Goal: Task Accomplishment & Management: Complete application form

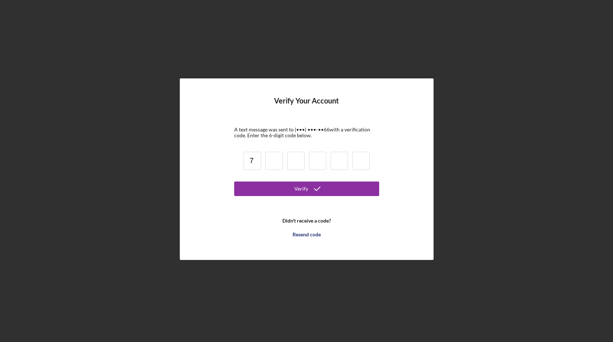
type input "7"
type input "4"
type input "5"
type input "8"
type input "5"
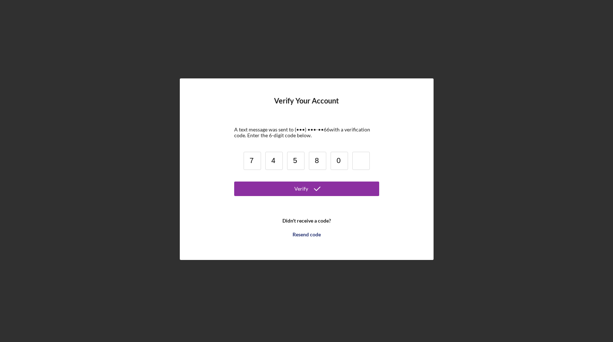
type input "0"
type input "5"
click at [234, 181] on button "Verify" at bounding box center [306, 188] width 145 height 15
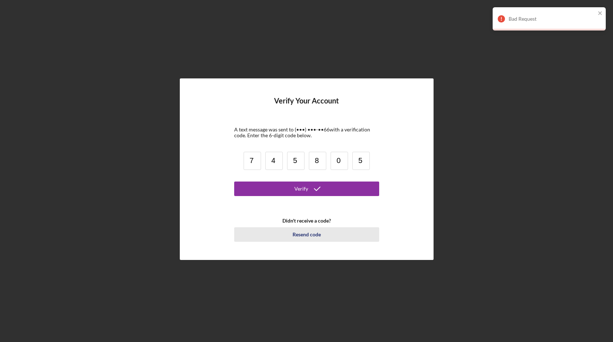
click at [321, 235] on button "Resend code" at bounding box center [306, 234] width 145 height 15
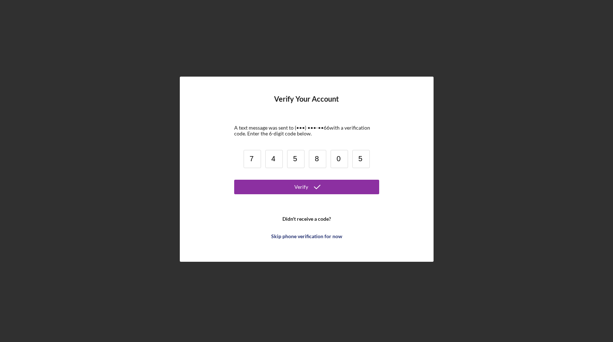
click at [252, 156] on input "7" at bounding box center [252, 159] width 17 height 18
type input "9"
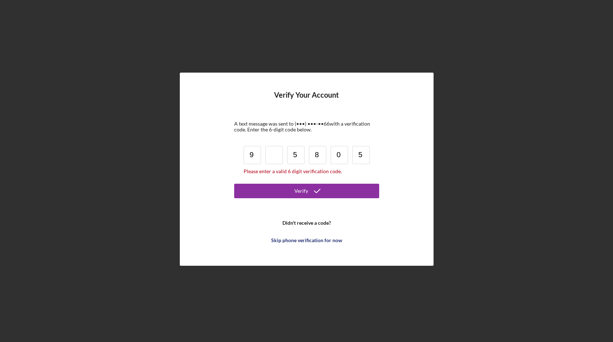
type input "9"
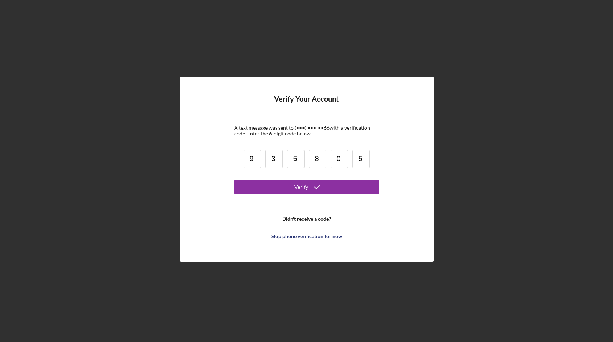
type input "3"
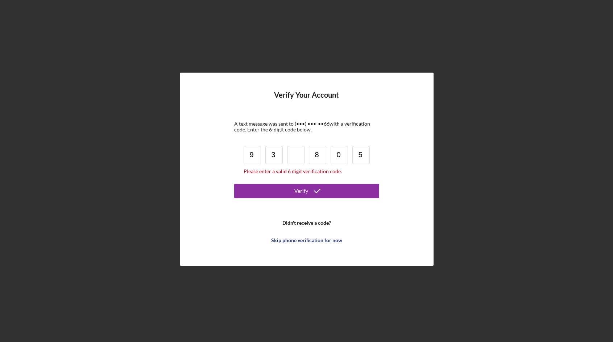
type input "3"
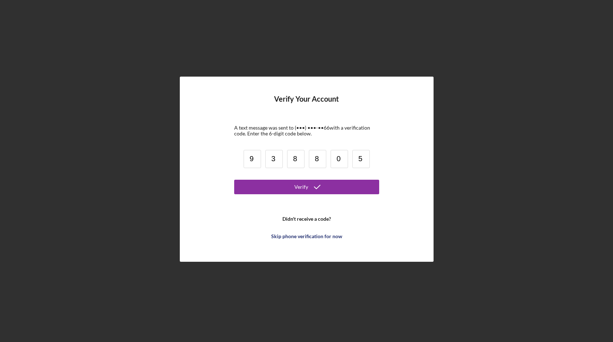
type input "8"
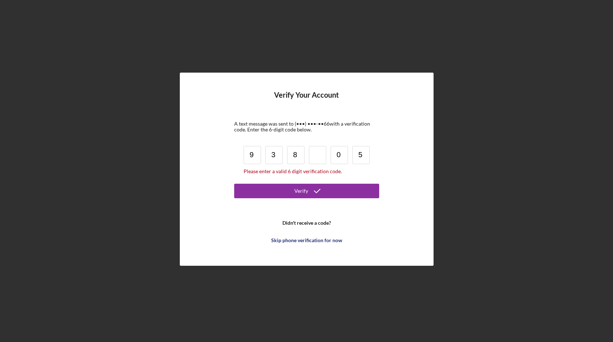
type input "8"
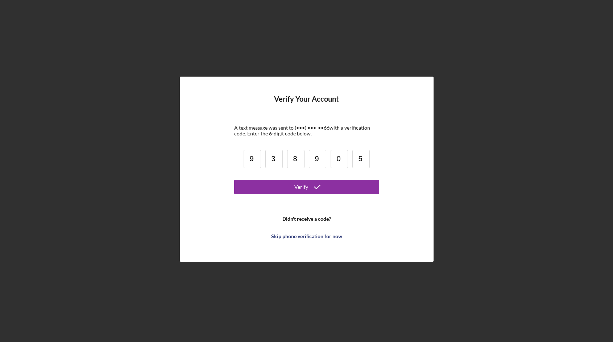
type input "9"
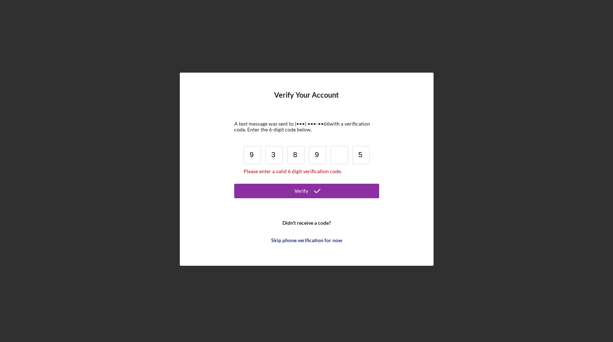
type input "9"
type input "2"
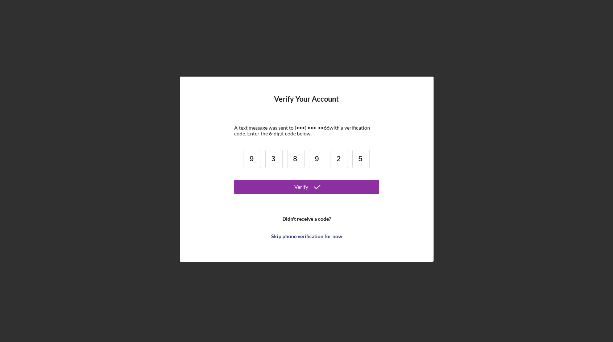
click at [234, 180] on button "Verify" at bounding box center [306, 187] width 145 height 15
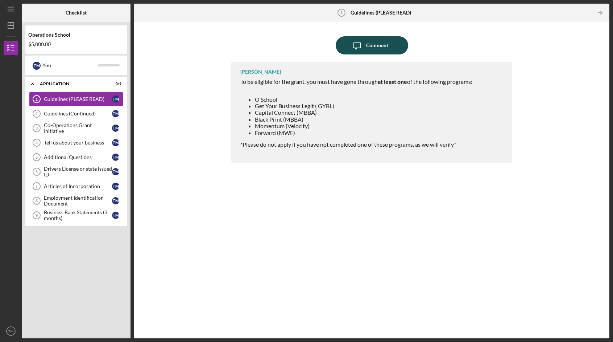
click at [391, 49] on button "Icon/Message Comment" at bounding box center [372, 45] width 73 height 18
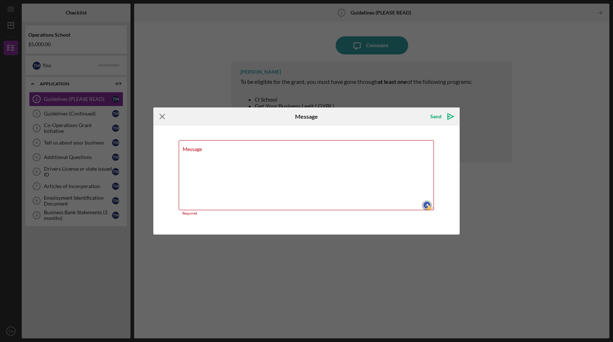
click at [162, 121] on icon "Icon/Menu Close" at bounding box center [162, 116] width 18 height 18
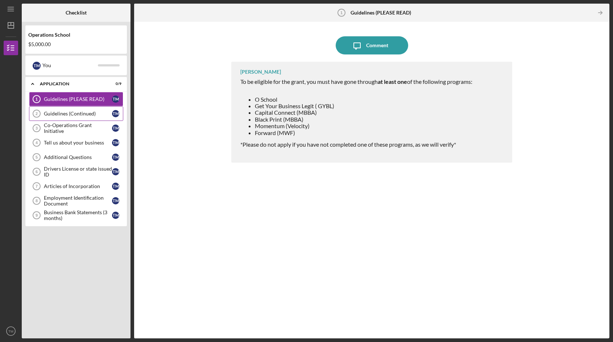
click at [111, 109] on link "Guidelines (Continued) 2 Guidelines (Continued) T M" at bounding box center [76, 113] width 94 height 15
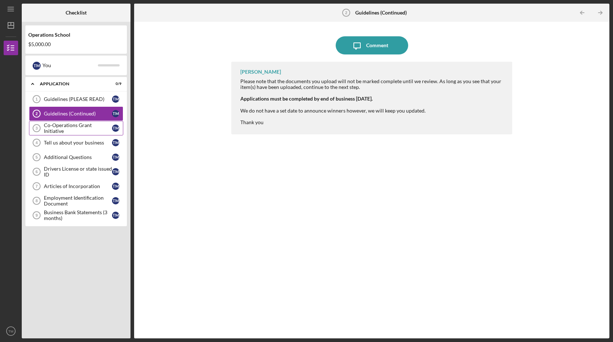
click at [95, 129] on div "Co-Operations Grant Initiative" at bounding box center [78, 128] width 68 height 12
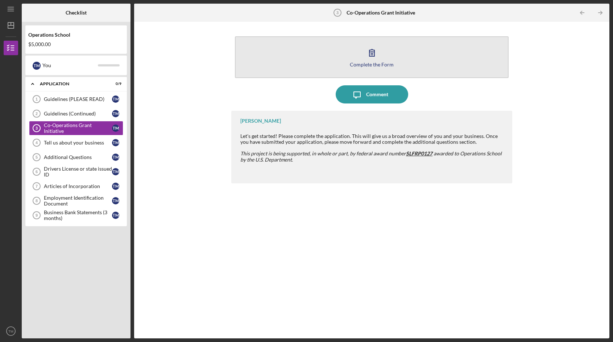
click at [425, 62] on button "Complete the Form Form" at bounding box center [372, 57] width 274 height 42
click at [379, 59] on icon "button" at bounding box center [372, 53] width 18 height 18
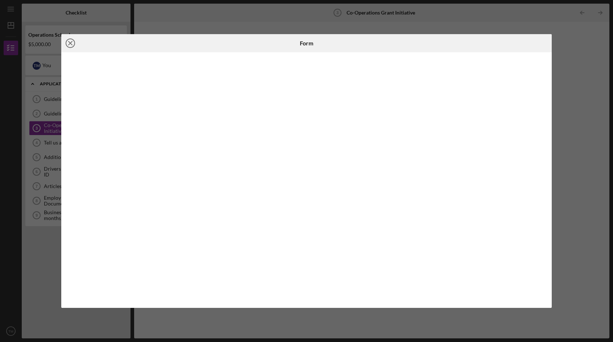
click at [67, 43] on icon "Icon/Close" at bounding box center [70, 43] width 18 height 18
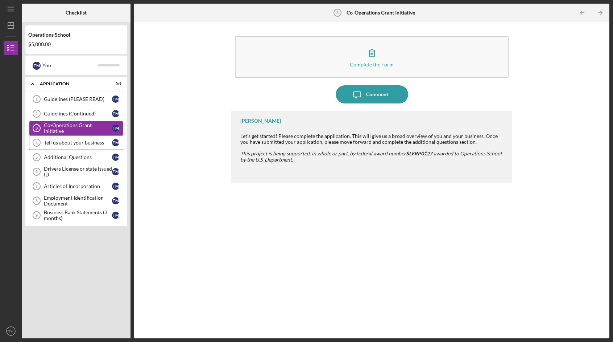
click at [81, 144] on div "Tell us about your business" at bounding box center [78, 143] width 68 height 6
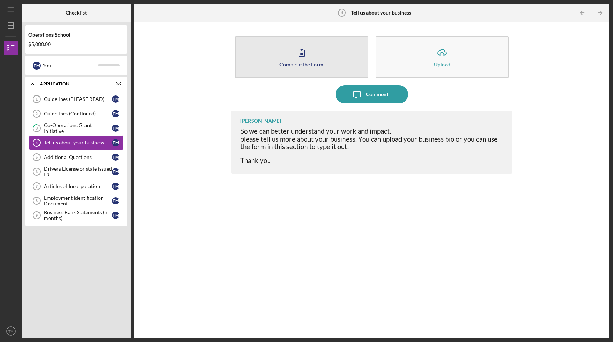
click at [332, 70] on button "Complete the Form Form" at bounding box center [301, 57] width 133 height 42
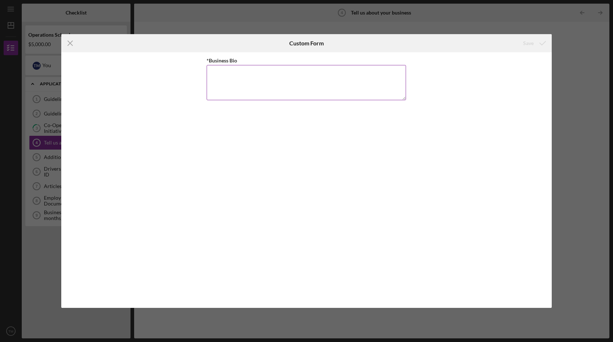
click at [232, 56] on div "*Business Bio" at bounding box center [306, 60] width 199 height 9
click at [232, 57] on div "*Business Bio" at bounding box center [306, 60] width 199 height 9
click at [232, 57] on label "*Business Bio" at bounding box center [222, 60] width 30 height 6
click at [232, 65] on textarea "*Business Bio" at bounding box center [306, 82] width 199 height 35
click at [232, 57] on label "*Business Bio" at bounding box center [222, 60] width 30 height 6
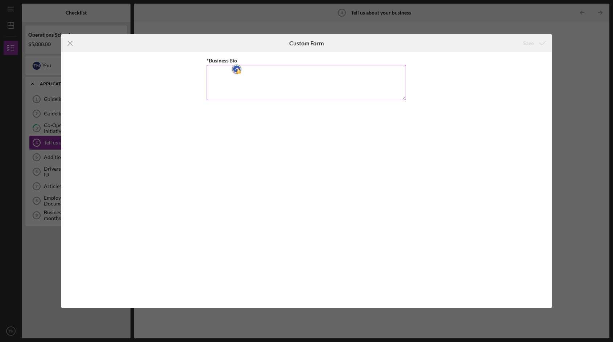
click at [232, 65] on textarea "*Business Bio" at bounding box center [306, 82] width 199 height 35
click at [232, 57] on label "*Business Bio" at bounding box center [222, 60] width 30 height 6
click at [232, 65] on textarea "*Business Bio" at bounding box center [306, 82] width 199 height 35
click at [232, 57] on label "*Business Bio" at bounding box center [222, 60] width 30 height 6
click at [232, 65] on textarea "*Business Bio" at bounding box center [306, 82] width 199 height 35
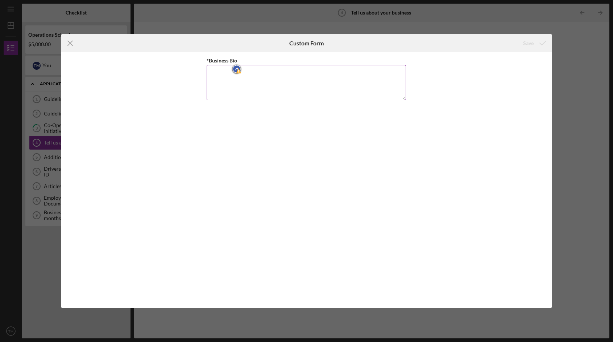
copy label
click at [232, 87] on textarea "*Business Bio" at bounding box center [306, 82] width 199 height 35
paste textarea "[MEDICAL_DATA] in the D is a Detroit-based organization founded during the heig…"
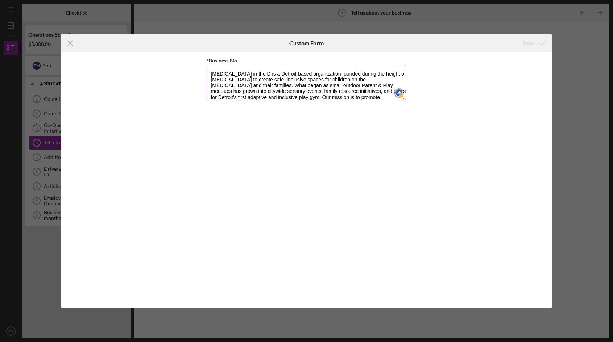
scroll to position [18, 0]
type textarea "[MEDICAL_DATA] in the D is a Detroit-based organization founded during the heig…"
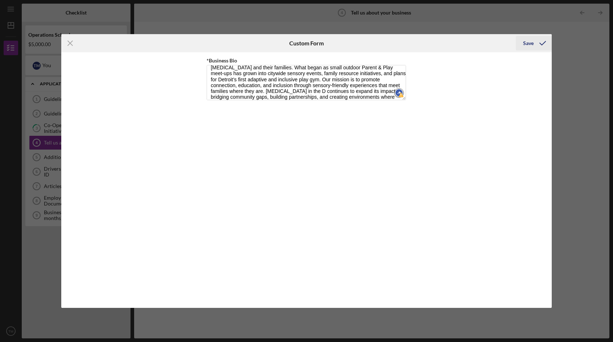
click at [535, 41] on icon "submit" at bounding box center [543, 43] width 18 height 18
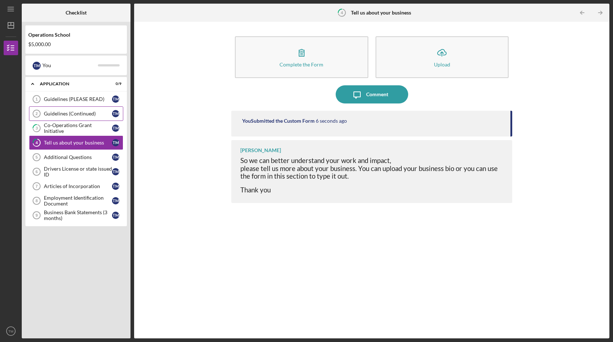
click at [70, 115] on div "Guidelines (Continued)" at bounding box center [78, 114] width 68 height 6
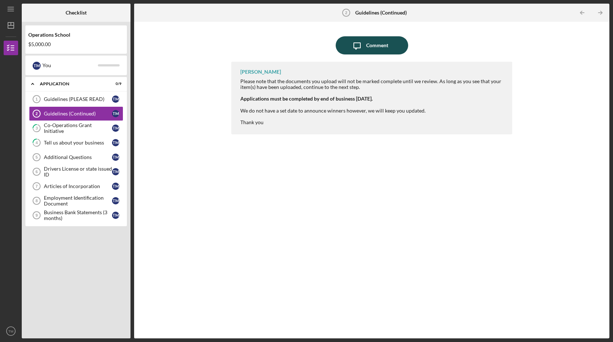
click at [380, 46] on div "Comment" at bounding box center [377, 45] width 22 height 18
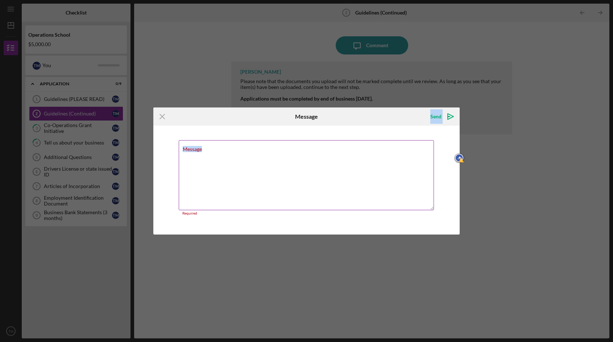
drag, startPoint x: 396, startPoint y: 117, endPoint x: 402, endPoint y: 161, distance: 44.3
click at [402, 161] on form "Icon/Menu Close Message Send Icon/icon-invite-send Message Required Cancel Send…" at bounding box center [306, 170] width 307 height 127
click at [162, 115] on icon "Icon/Menu Close" at bounding box center [162, 116] width 18 height 18
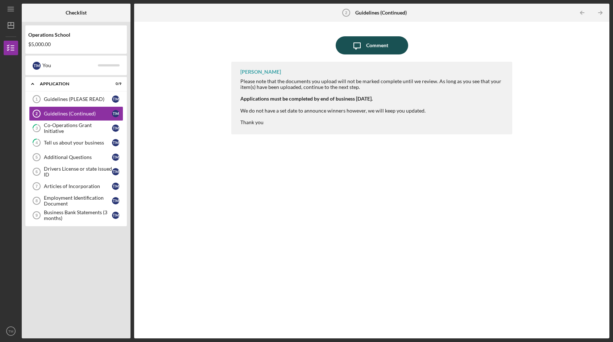
click at [391, 47] on button "Icon/Message Comment" at bounding box center [372, 45] width 73 height 18
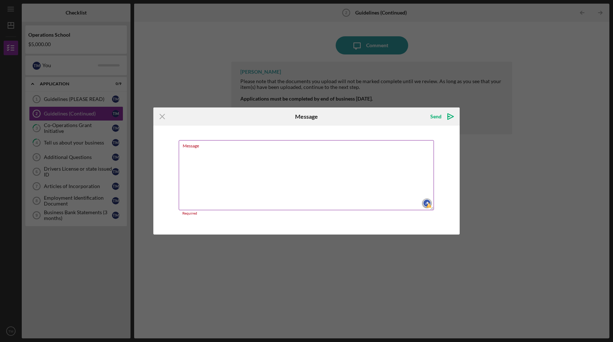
click at [326, 171] on textarea "Message" at bounding box center [307, 175] width 256 height 70
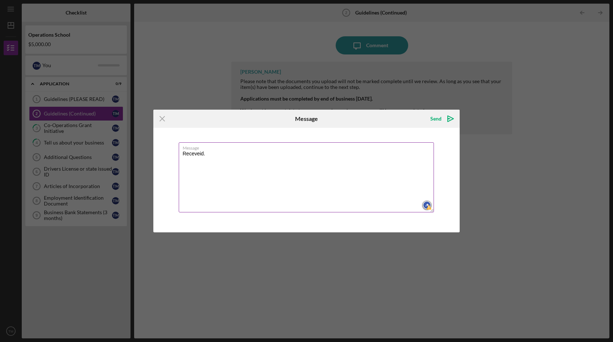
click at [292, 164] on textarea "Receveid." at bounding box center [307, 177] width 256 height 70
click at [191, 157] on textarea "Receveid." at bounding box center [307, 177] width 256 height 70
click at [191, 155] on textarea "Receveid." at bounding box center [307, 177] width 256 height 70
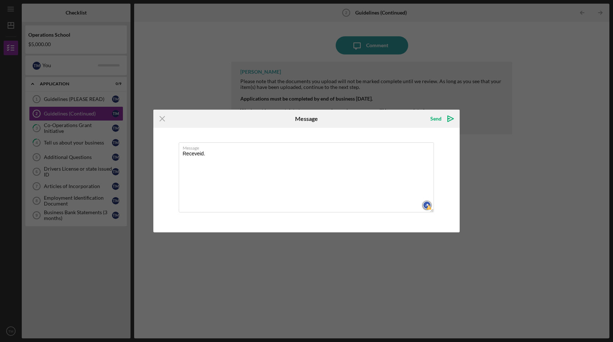
click at [0, 0] on div "Received." at bounding box center [0, 0] width 0 height 0
click at [202, 156] on textarea "Received." at bounding box center [307, 177] width 256 height 70
type textarea "Received."
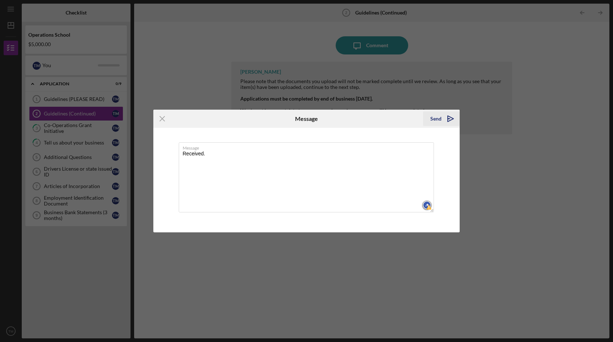
click at [448, 116] on icon "Icon/icon-invite-send" at bounding box center [451, 119] width 18 height 18
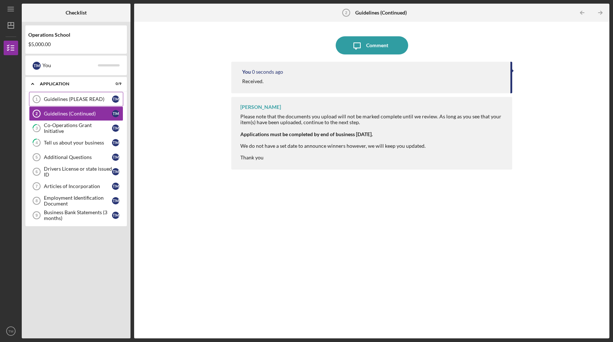
click at [74, 99] on div "Guidelines (PLEASE READ)" at bounding box center [78, 99] width 68 height 6
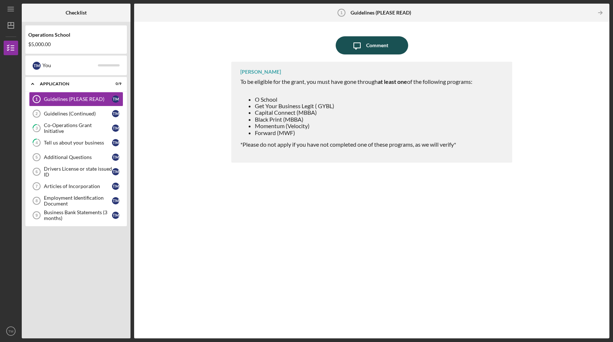
click at [359, 43] on icon "Icon/Message" at bounding box center [357, 45] width 18 height 18
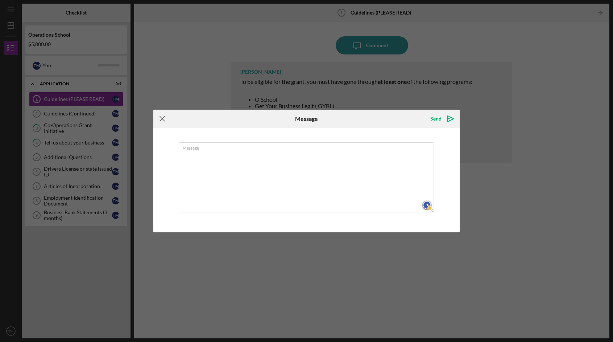
click at [163, 120] on icon "Icon/Menu Close" at bounding box center [162, 119] width 18 height 18
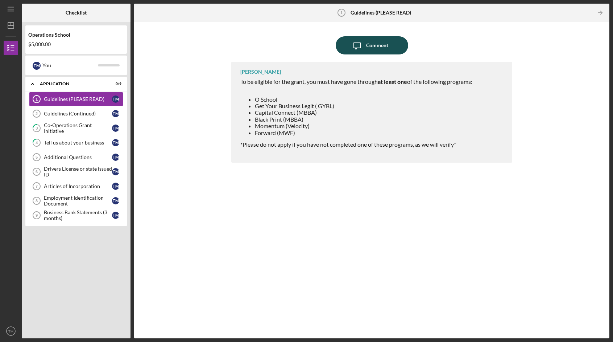
click at [376, 49] on div "Comment" at bounding box center [377, 45] width 22 height 18
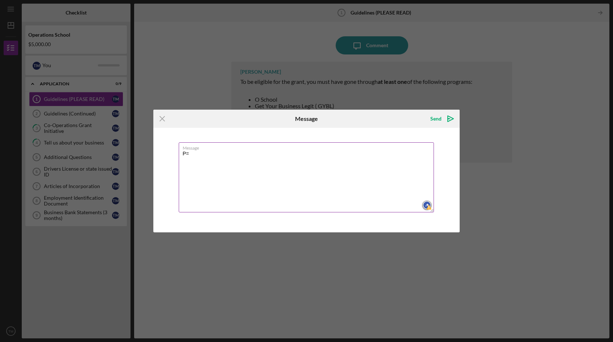
type textarea "P"
click at [263, 155] on textarea "Capitol Conenct grad & currently in. MWF." at bounding box center [307, 177] width 256 height 70
click at [215, 153] on textarea "Capitol Conenct grad & currently in MWF." at bounding box center [307, 177] width 256 height 70
click at [0, 0] on span "Connect" at bounding box center [0, 0] width 0 height 0
type textarea "Capitol Connect grad & currently in MWF."
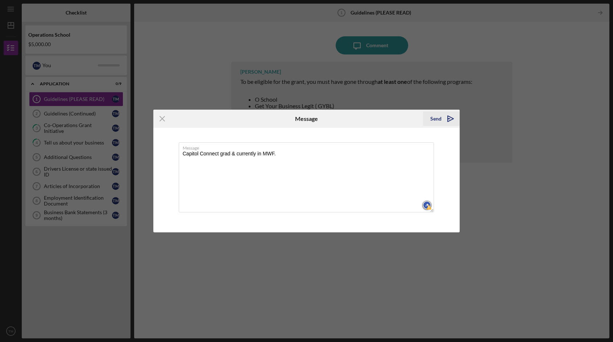
click at [446, 120] on icon "Icon/icon-invite-send" at bounding box center [451, 119] width 18 height 18
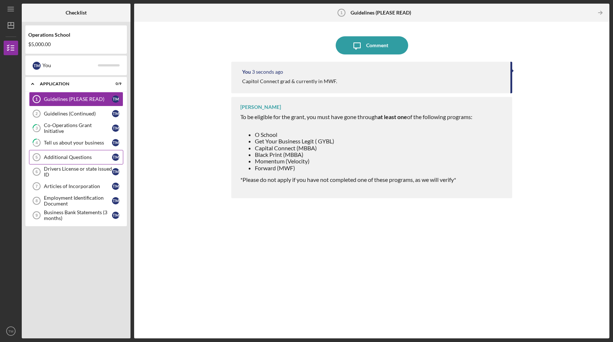
click at [95, 158] on div "Additional Questions" at bounding box center [78, 157] width 68 height 6
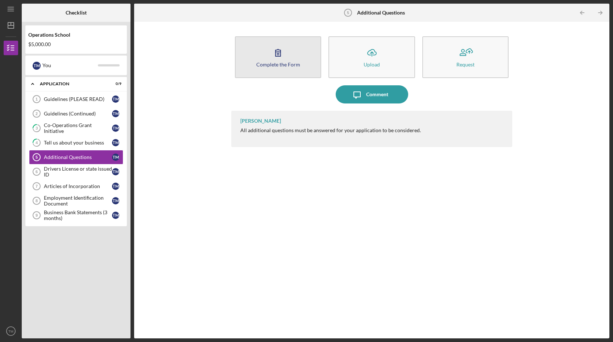
click at [281, 68] on button "Complete the Form Form" at bounding box center [278, 57] width 86 height 42
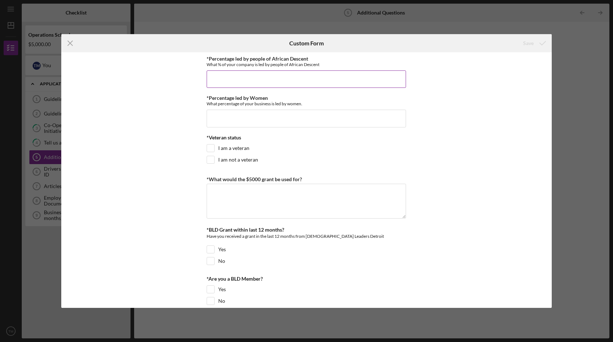
click at [252, 57] on label "*Percentage led by people of African Descent" at bounding box center [258, 58] width 102 height 6
click at [252, 70] on input "*Percentage led by people of African Descent" at bounding box center [306, 78] width 199 height 17
click at [252, 57] on label "*Percentage led by people of African Descent" at bounding box center [258, 58] width 102 height 6
click at [252, 70] on input "*Percentage led by people of African Descent" at bounding box center [306, 78] width 199 height 17
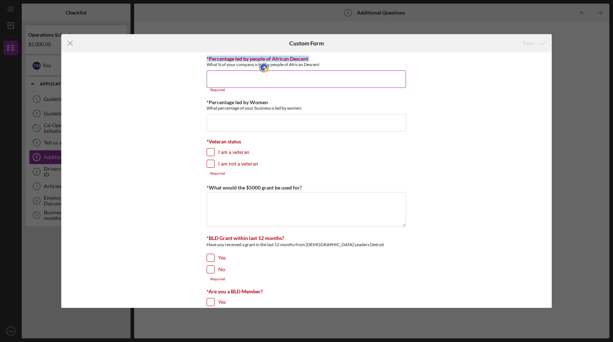
click at [252, 57] on label "*Percentage led by people of African Descent" at bounding box center [258, 58] width 102 height 6
click at [252, 70] on input "*Percentage led by people of African Descent" at bounding box center [306, 78] width 199 height 17
click at [256, 81] on input "*Percentage led by people of African Descent" at bounding box center [306, 78] width 199 height 17
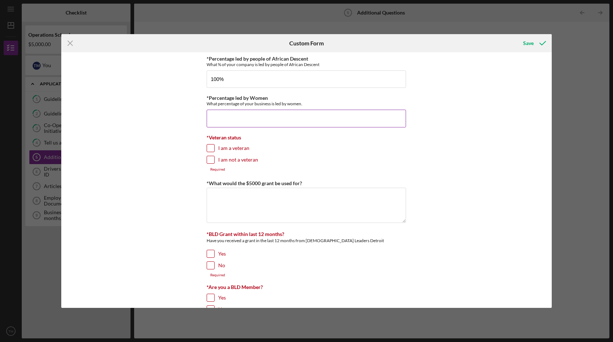
type input "100.00000%"
click at [270, 123] on input "*Percentage led by Women" at bounding box center [306, 118] width 199 height 17
type input "100.00000%"
click at [210, 161] on input "I am not a veteran" at bounding box center [210, 159] width 7 height 7
checkbox input "true"
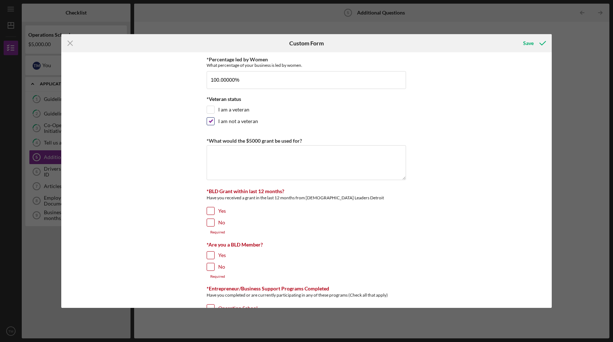
scroll to position [50, 0]
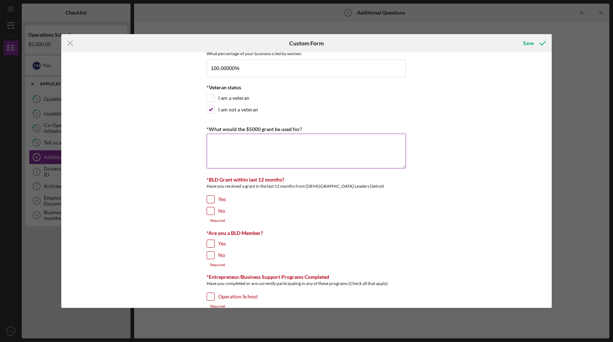
click at [249, 129] on label "*What would the $5000 grant be used for?" at bounding box center [254, 129] width 95 height 6
click at [249, 133] on textarea "*What would the $5000 grant be used for?" at bounding box center [306, 150] width 199 height 35
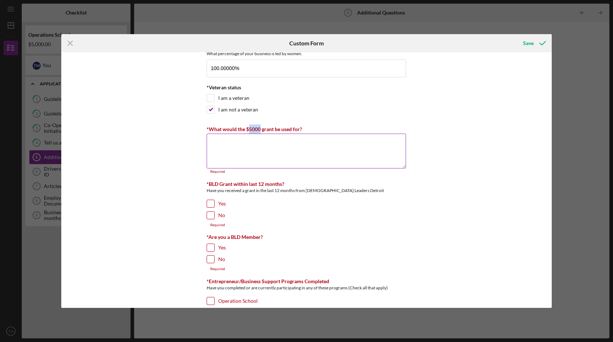
click at [249, 129] on label "*What would the $5000 grant be used for?" at bounding box center [254, 129] width 95 height 6
click at [249, 133] on textarea "*What would the $5000 grant be used for?" at bounding box center [306, 150] width 199 height 35
click at [249, 129] on label "*What would the $5000 grant be used for?" at bounding box center [254, 129] width 95 height 6
click at [249, 133] on textarea "*What would the $5000 grant be used for?" at bounding box center [306, 150] width 199 height 35
copy label
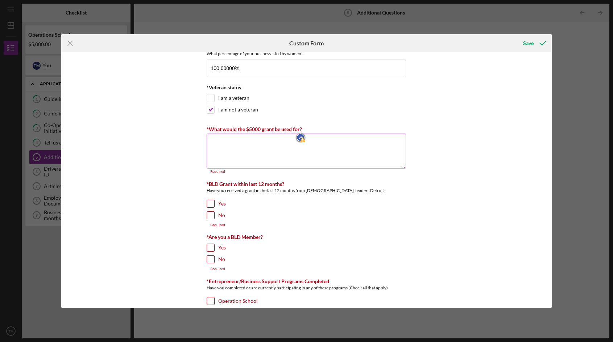
click at [235, 147] on textarea "*What would the $5000 grant be used for?" at bounding box center [306, 150] width 199 height 35
paste textarea "The $5,000 grant would go directly toward [MEDICAL_DATA] in the D’s Equipment F…"
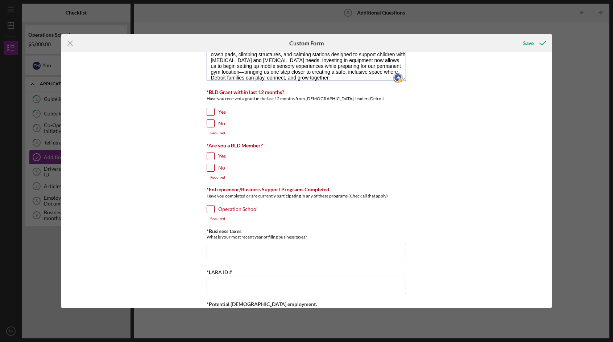
scroll to position [138, 0]
type textarea "The $5,000 grant would go directly toward [MEDICAL_DATA] in the D’s Equipment F…"
click at [207, 125] on input "No" at bounding box center [210, 122] width 7 height 7
checkbox input "true"
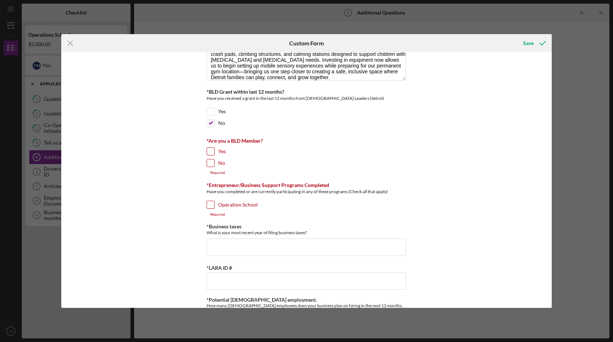
click at [208, 148] on input "Yes" at bounding box center [210, 151] width 7 height 7
checkbox input "true"
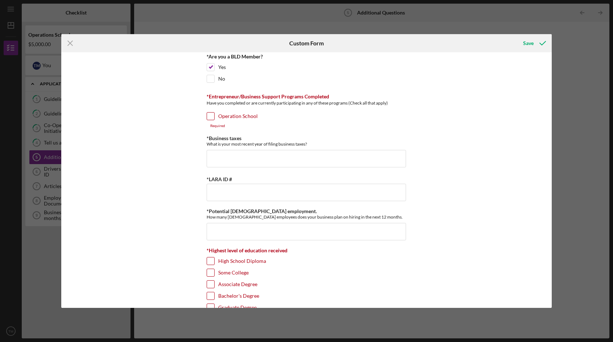
scroll to position [224, 0]
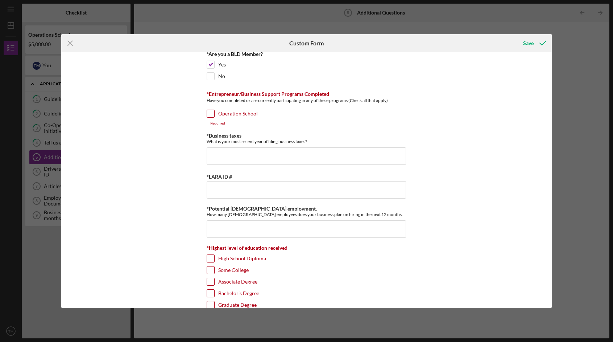
click at [208, 114] on input "Operation School" at bounding box center [210, 113] width 7 height 7
checkbox input "true"
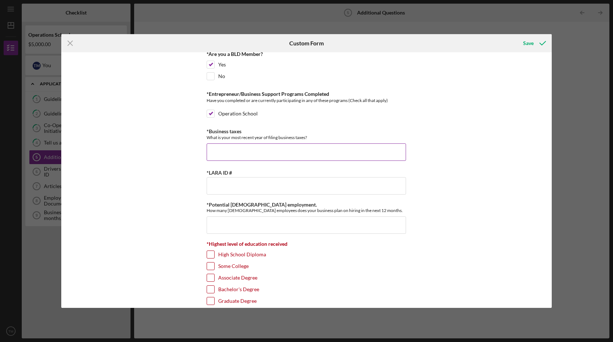
click at [232, 154] on input "*Business taxes" at bounding box center [306, 151] width 199 height 17
type input "2024"
click at [228, 174] on label "*LARA ID #" at bounding box center [219, 172] width 25 height 6
click at [228, 177] on input "*LARA ID #" at bounding box center [306, 185] width 199 height 17
click at [228, 174] on label "*LARA ID #" at bounding box center [219, 172] width 25 height 6
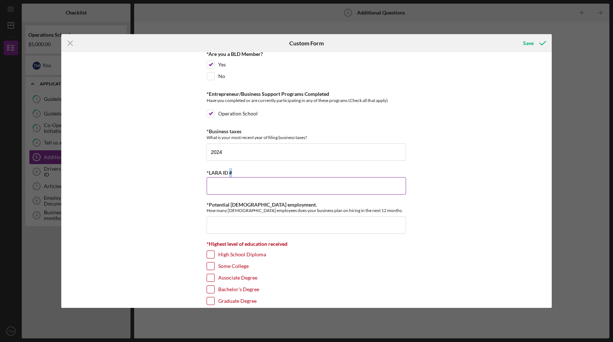
click at [228, 177] on input "*LARA ID #" at bounding box center [306, 185] width 199 height 17
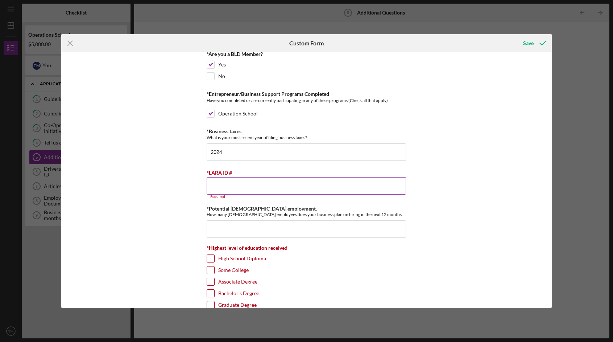
click at [228, 174] on label "*LARA ID #" at bounding box center [219, 172] width 25 height 6
click at [228, 177] on input "*LARA ID #" at bounding box center [306, 185] width 199 height 17
click at [233, 187] on input "*LARA ID #" at bounding box center [306, 185] width 199 height 17
paste input "803114788"
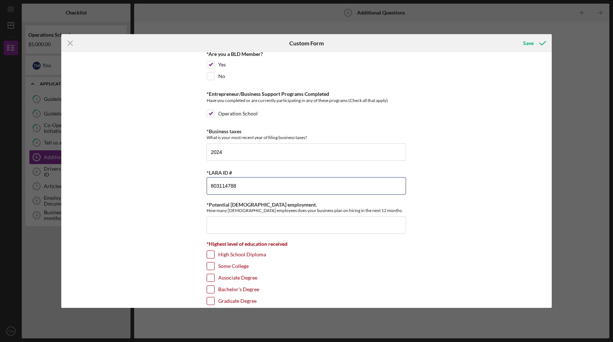
scroll to position [240, 0]
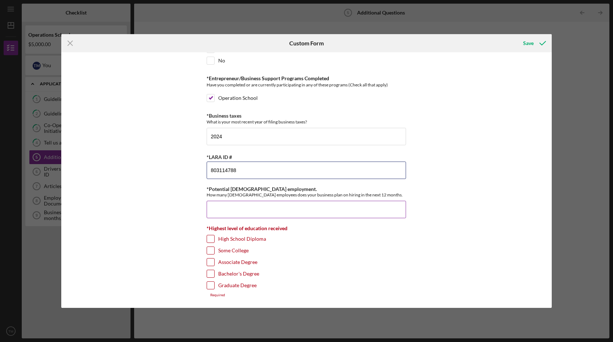
type input "803114788"
click at [230, 213] on input "*Potential [DEMOGRAPHIC_DATA] employment." at bounding box center [306, 209] width 199 height 17
type input "1"
click at [211, 249] on input "Some College" at bounding box center [210, 250] width 7 height 7
checkbox input "true"
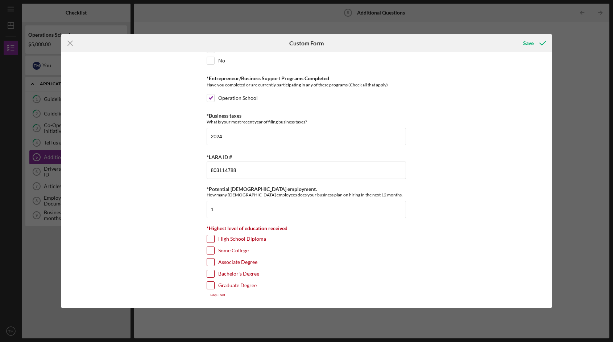
scroll to position [236, 0]
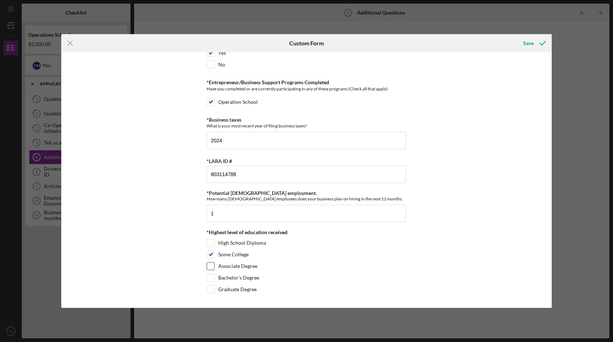
click at [211, 266] on input "Associate Degree" at bounding box center [210, 265] width 7 height 7
checkbox input "true"
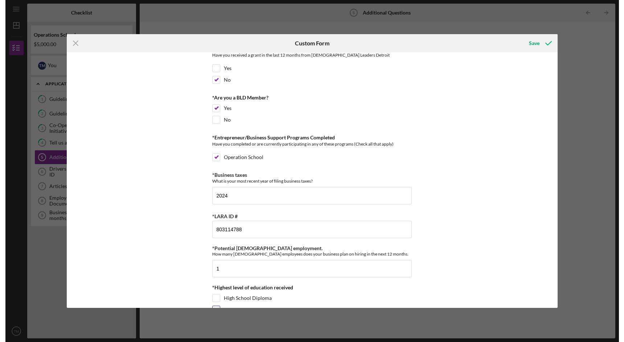
scroll to position [236, 0]
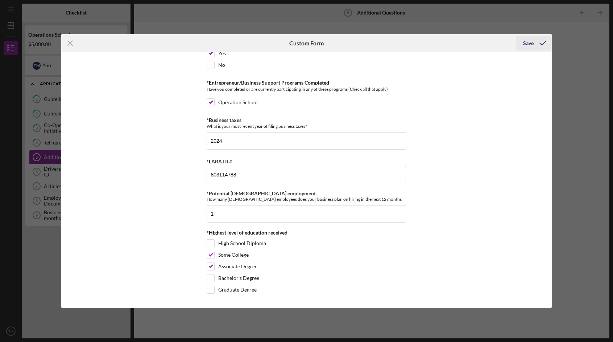
click at [536, 41] on icon "submit" at bounding box center [543, 43] width 18 height 18
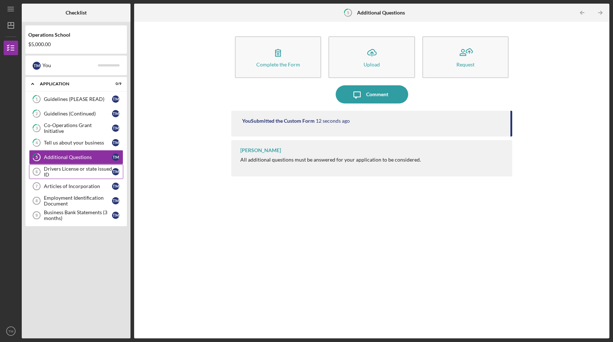
click at [94, 171] on div "Drivers License or state issued ID" at bounding box center [78, 172] width 68 height 12
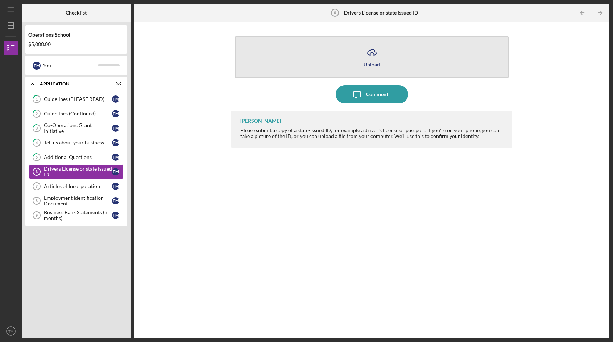
click at [388, 59] on button "Icon/Upload Upload" at bounding box center [372, 57] width 274 height 42
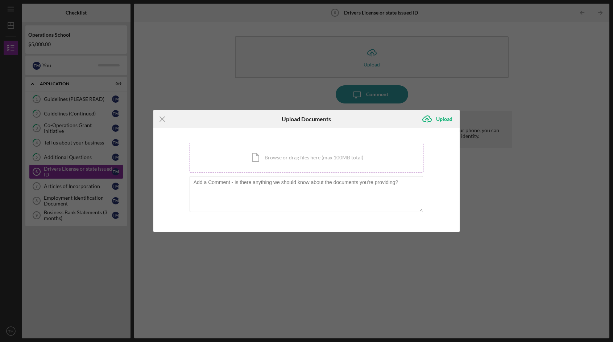
click at [311, 164] on div "Icon/Document Browse or drag files here (max 100MB total) Tap to choose files o…" at bounding box center [307, 158] width 234 height 30
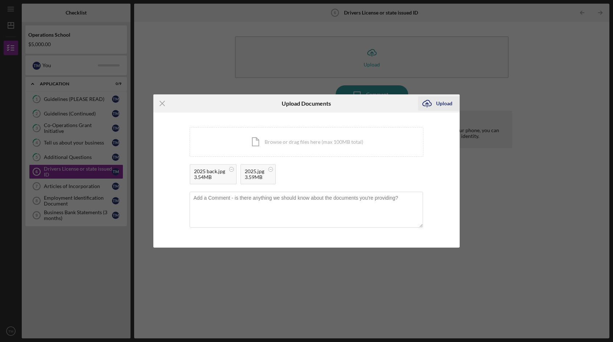
click at [443, 102] on div "Upload" at bounding box center [444, 103] width 16 height 15
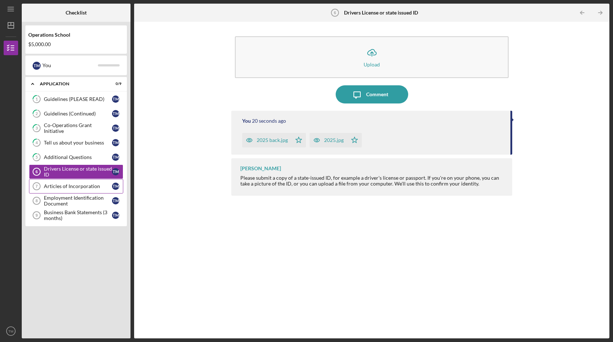
click at [72, 186] on div "Articles of Incorporation" at bounding box center [78, 186] width 68 height 6
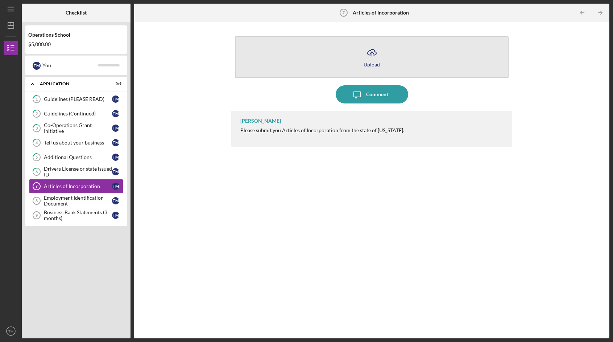
click at [374, 61] on icon "Icon/Upload" at bounding box center [372, 53] width 18 height 18
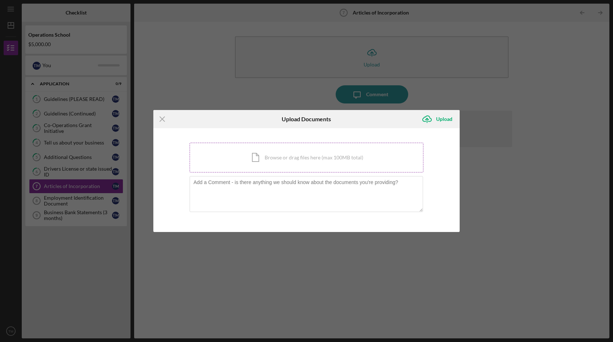
click at [343, 147] on div "Icon/Document Browse or drag files here (max 100MB total) Tap to choose files o…" at bounding box center [307, 158] width 234 height 30
click at [161, 116] on icon "Icon/Menu Close" at bounding box center [162, 119] width 18 height 18
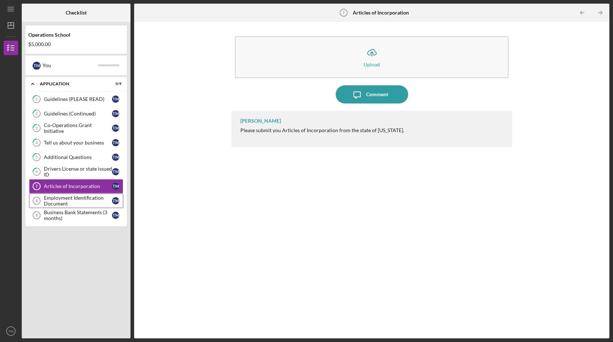
click at [93, 203] on div "Employment Identification Document" at bounding box center [78, 201] width 68 height 12
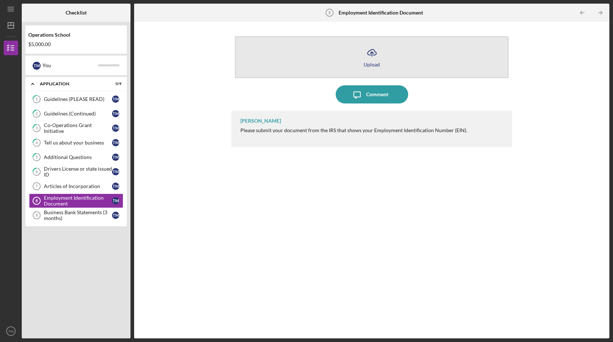
click at [378, 59] on icon "Icon/Upload" at bounding box center [372, 53] width 18 height 18
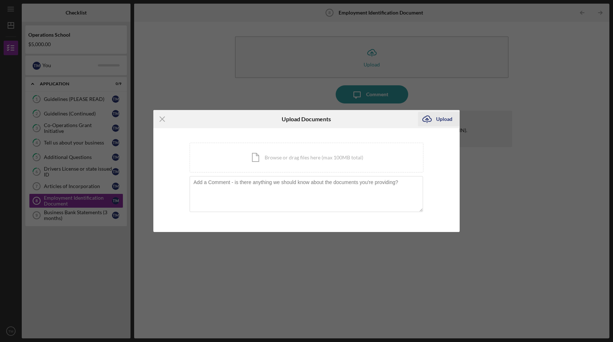
click at [437, 121] on div "Upload" at bounding box center [444, 119] width 16 height 15
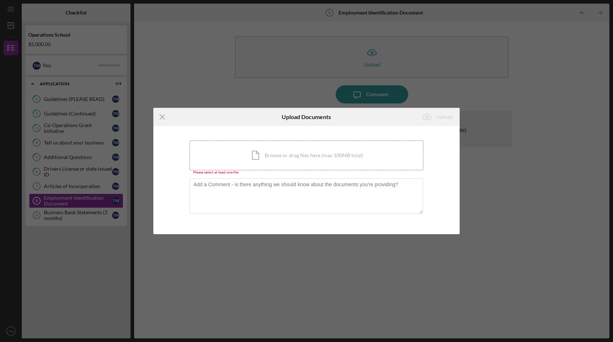
click at [335, 156] on div "Icon/Document Browse or drag files here (max 100MB total) Tap to choose files o…" at bounding box center [307, 155] width 234 height 30
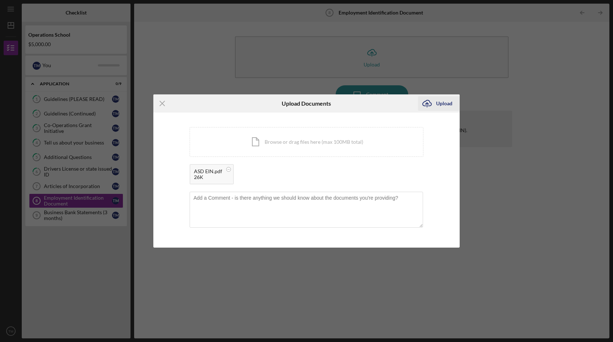
click at [446, 104] on div "Upload" at bounding box center [444, 103] width 16 height 15
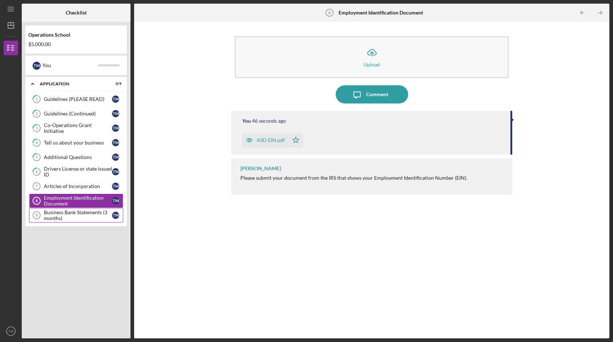
click at [77, 216] on div "Business Bank Statements (3 months)" at bounding box center [78, 215] width 68 height 12
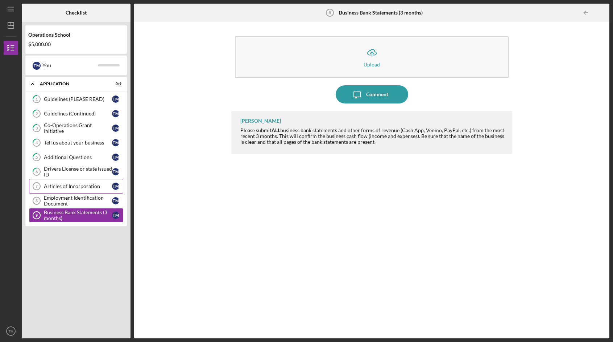
click at [74, 184] on div "Articles of Incorporation" at bounding box center [78, 186] width 68 height 6
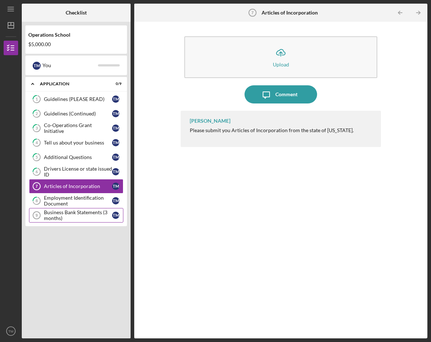
click at [81, 216] on div "Business Bank Statements (3 months)" at bounding box center [78, 215] width 68 height 12
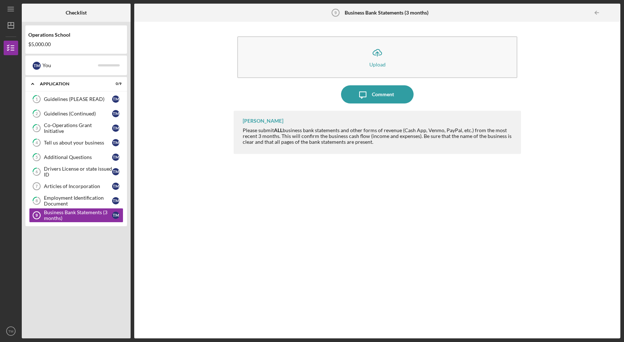
click at [78, 52] on div "Operations School $5,000.00" at bounding box center [76, 39] width 102 height 28
click at [99, 63] on div "T M You" at bounding box center [76, 65] width 94 height 12
click at [14, 28] on polygon "button" at bounding box center [11, 25] width 6 height 6
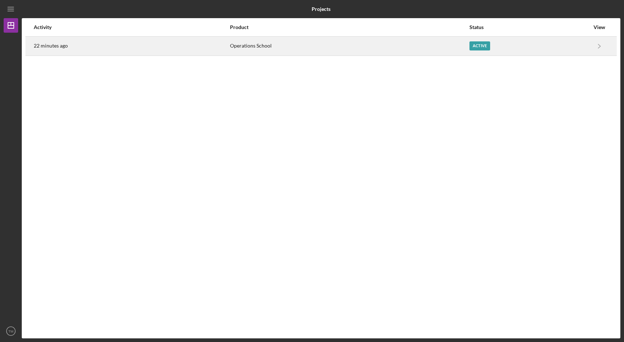
click at [487, 46] on div "Active" at bounding box center [479, 45] width 21 height 9
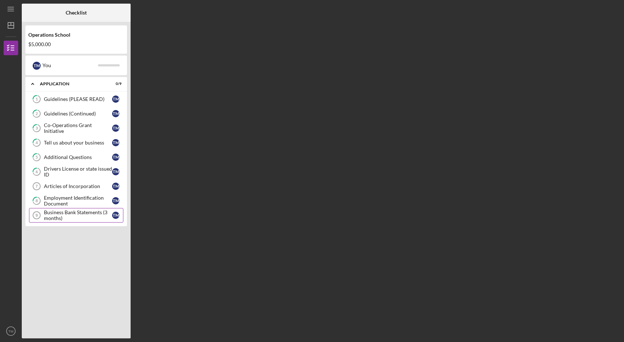
click at [55, 214] on div "Business Bank Statements (3 months)" at bounding box center [78, 215] width 68 height 12
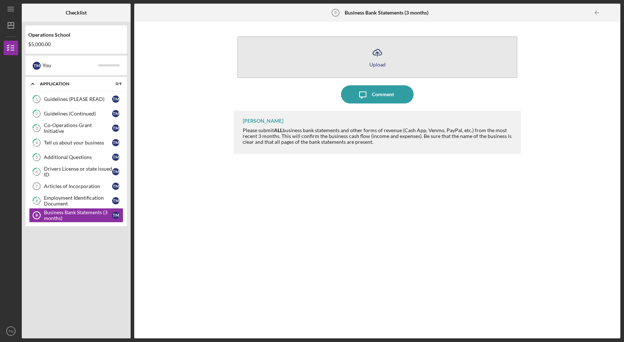
click at [394, 62] on button "Icon/Upload Upload" at bounding box center [377, 57] width 280 height 42
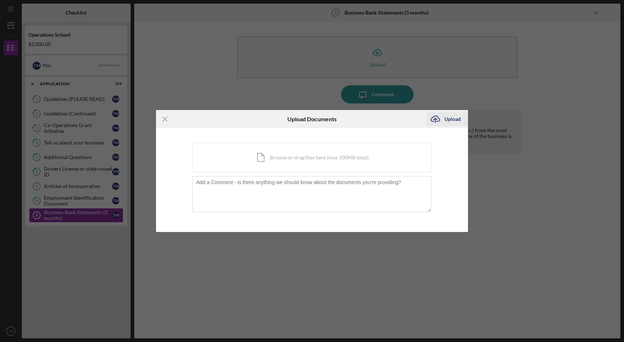
click at [444, 121] on div "Upload" at bounding box center [452, 119] width 16 height 15
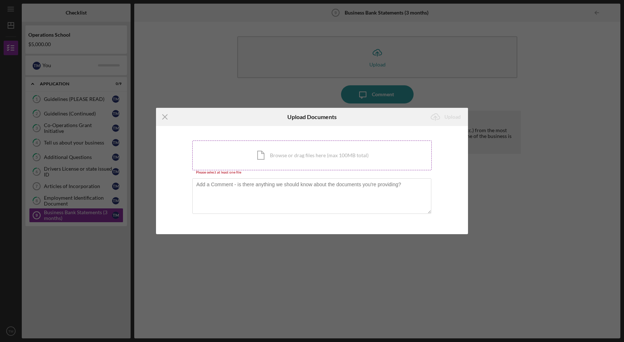
click at [292, 161] on div "Icon/Document Browse or drag files here (max 100MB total) Tap to choose files o…" at bounding box center [311, 155] width 239 height 30
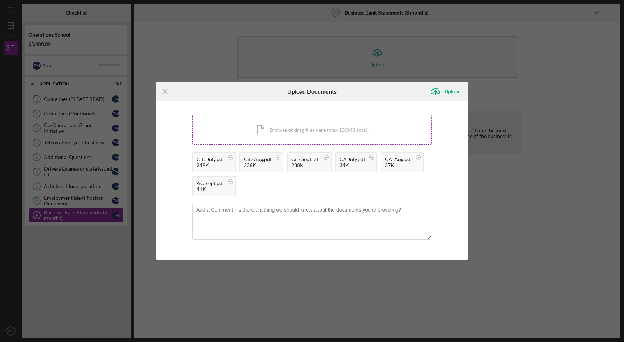
click at [278, 135] on div "Icon/Document Browse or drag files here (max 100MB total) Tap to choose files o…" at bounding box center [311, 130] width 239 height 30
click at [454, 92] on div "Upload" at bounding box center [452, 91] width 16 height 15
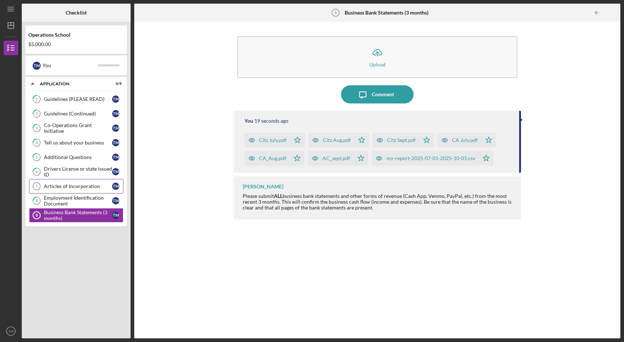
click at [89, 193] on link "Articles of Incorporation 7 Articles of Incorporation T M" at bounding box center [76, 186] width 94 height 15
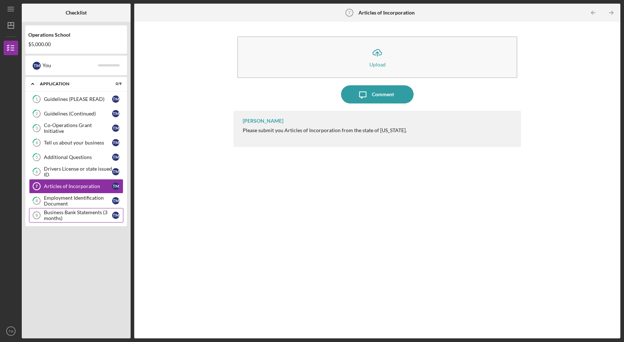
click at [88, 213] on div "Business Bank Statements (3 months)" at bounding box center [78, 215] width 68 height 12
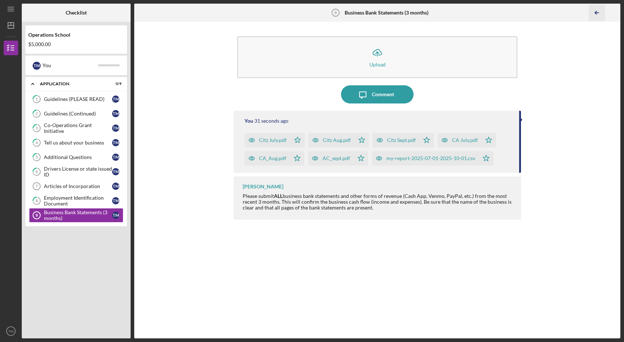
click at [597, 11] on icon "Icon/Table Pagination Arrow" at bounding box center [597, 13] width 16 height 16
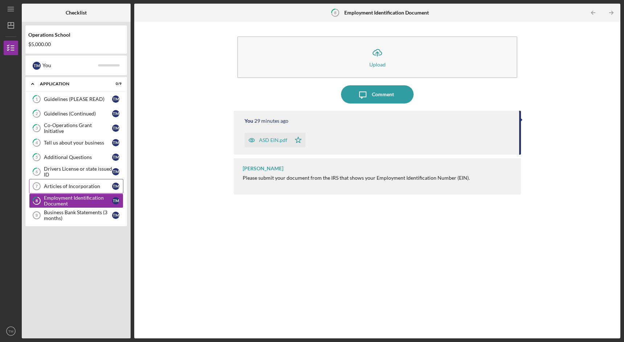
click at [91, 183] on link "Articles of Incorporation 7 Articles of Incorporation T M" at bounding box center [76, 186] width 94 height 15
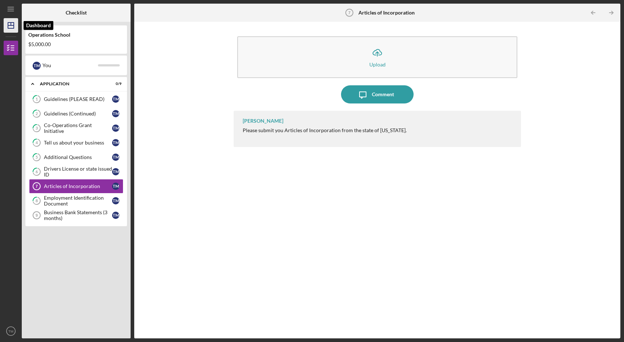
click at [12, 24] on icon "Icon/Dashboard" at bounding box center [11, 25] width 18 height 18
